Goal: Task Accomplishment & Management: Manage account settings

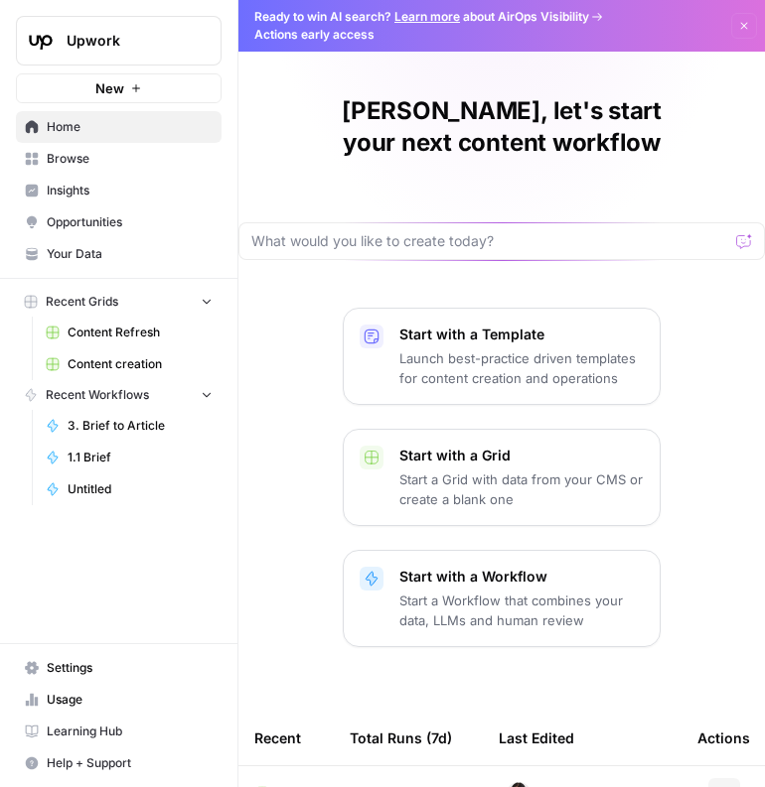
click at [93, 666] on span "Settings" at bounding box center [130, 668] width 166 height 18
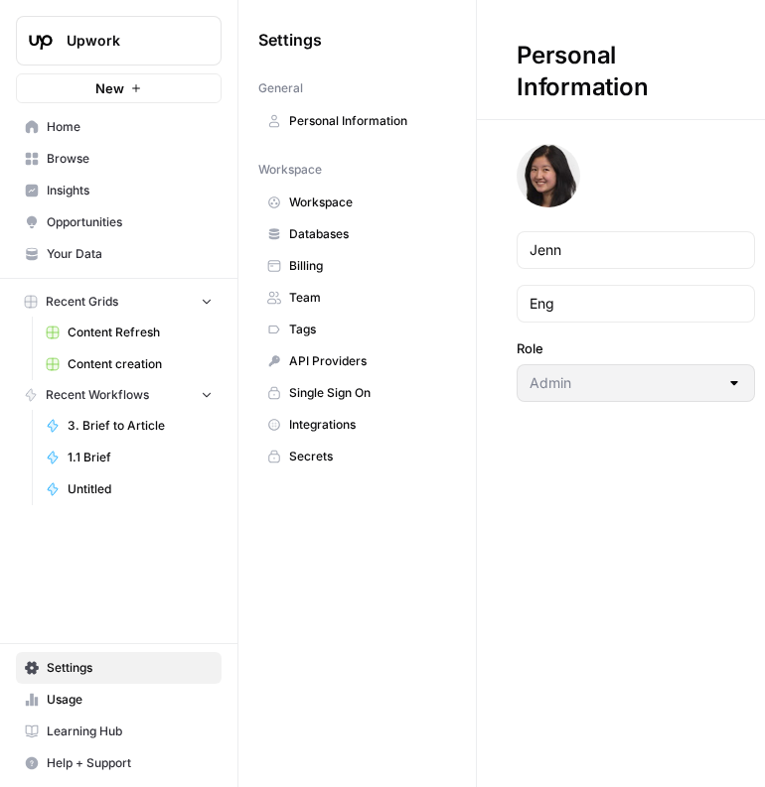
click at [324, 427] on span "Integrations" at bounding box center [368, 425] width 158 height 18
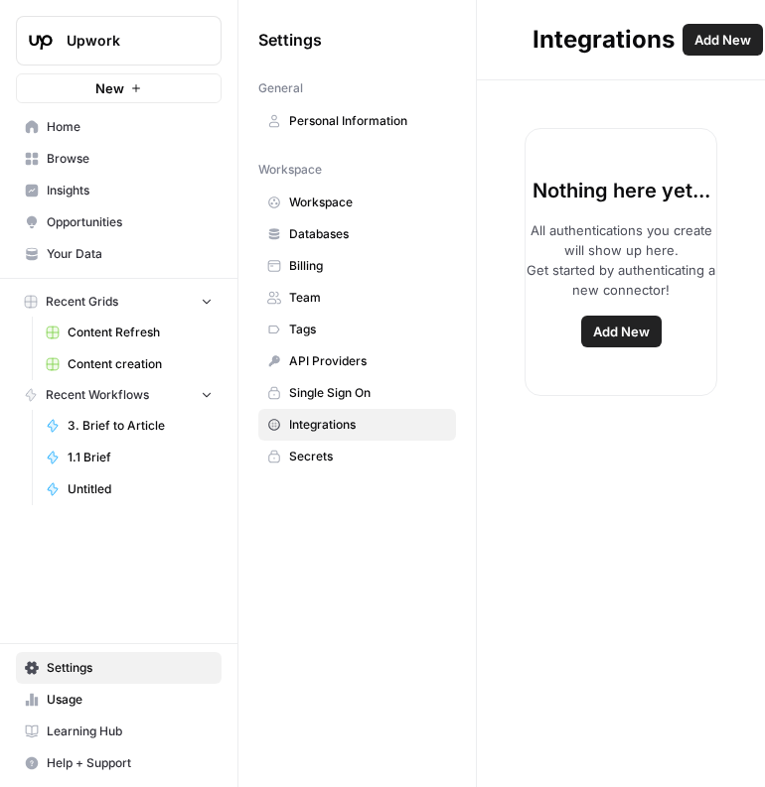
click at [622, 316] on button "Add New" at bounding box center [621, 332] width 80 height 32
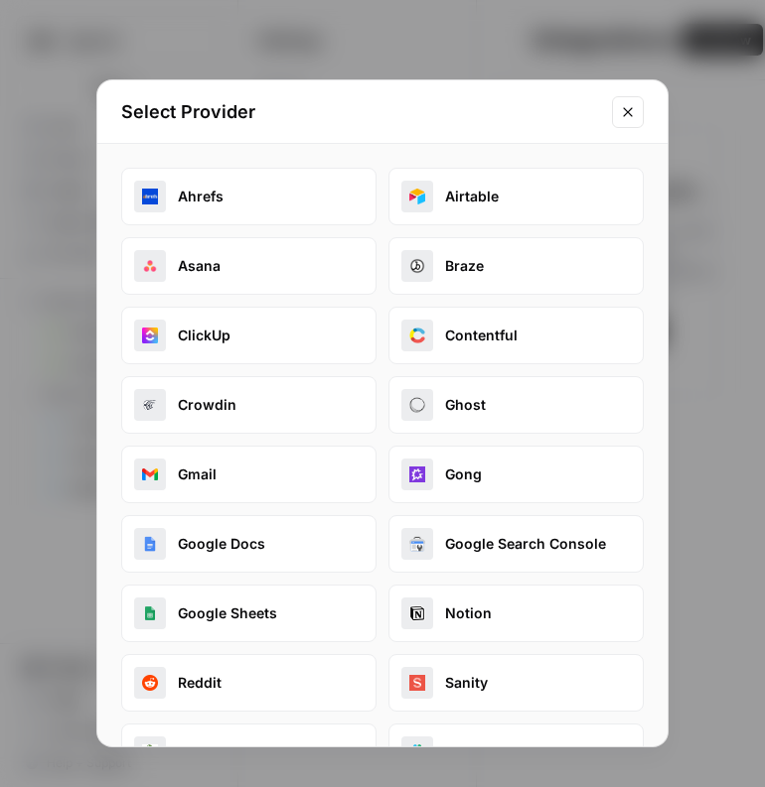
click at [626, 114] on icon "Close modal" at bounding box center [628, 112] width 16 height 16
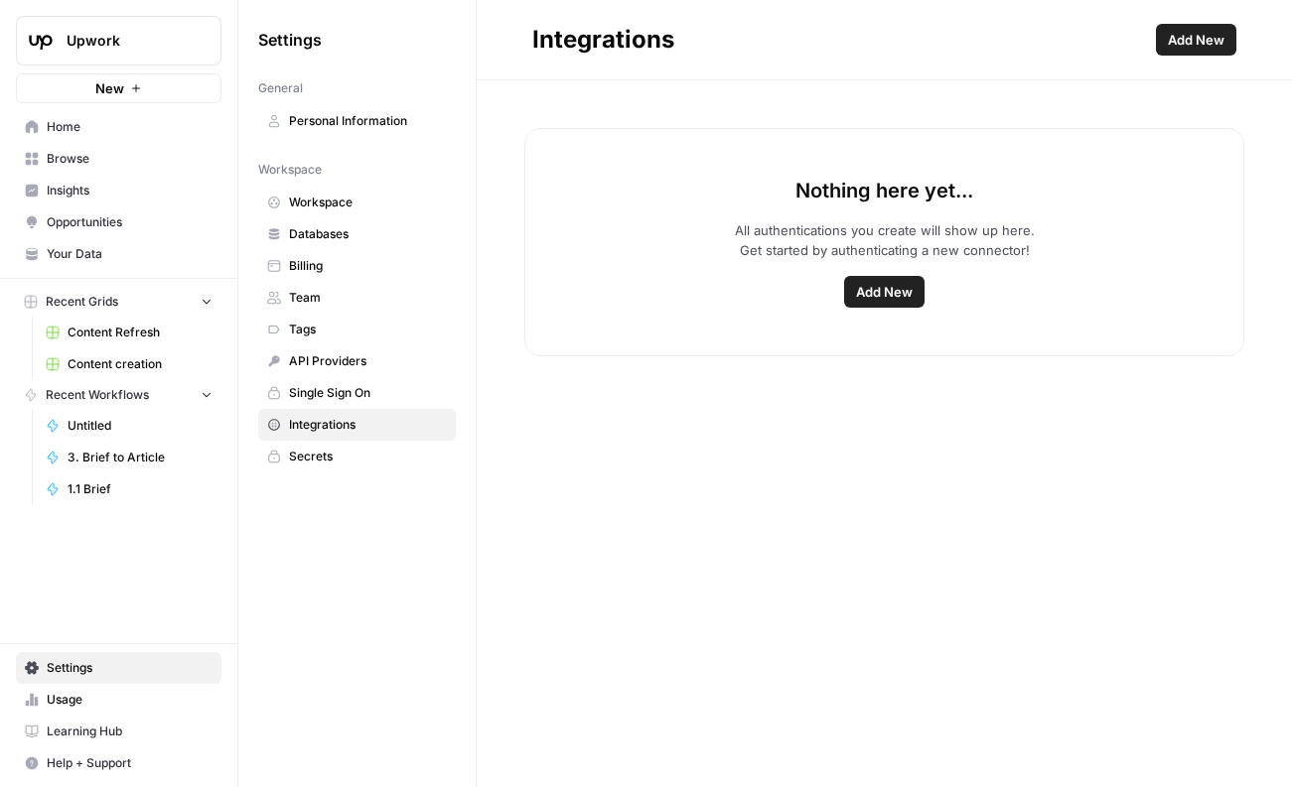
click at [764, 80] on div "Nothing here yet... All authentications you create will show up here. Get start…" at bounding box center [884, 218] width 815 height 276
